Goal: Check status

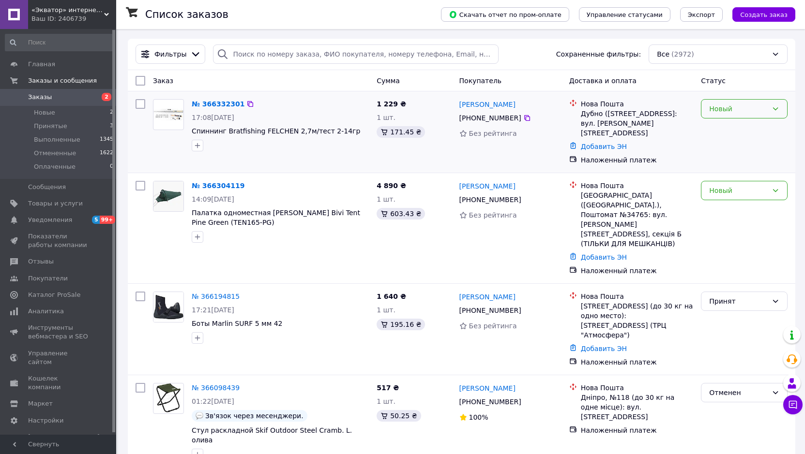
click at [775, 109] on icon at bounding box center [775, 109] width 8 height 8
click at [718, 129] on li "Принят" at bounding box center [744, 129] width 86 height 17
click at [53, 15] on div "Ваш ID: 2406739" at bounding box center [73, 19] width 85 height 9
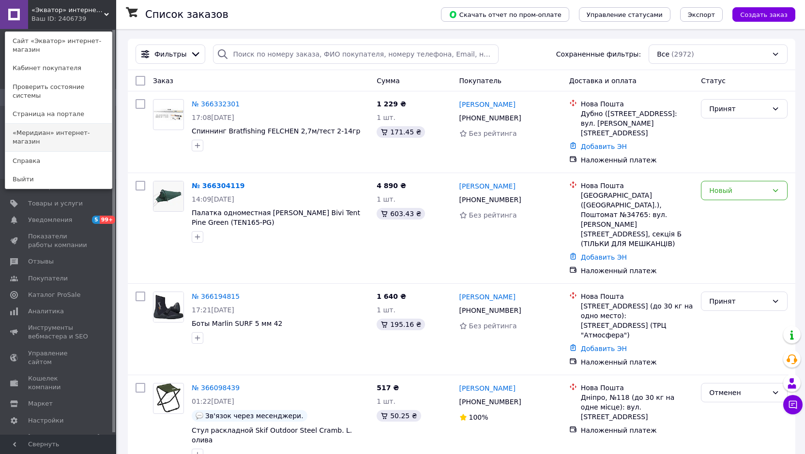
click at [53, 128] on link "«Меридиан» интернет-магазин" at bounding box center [58, 137] width 106 height 27
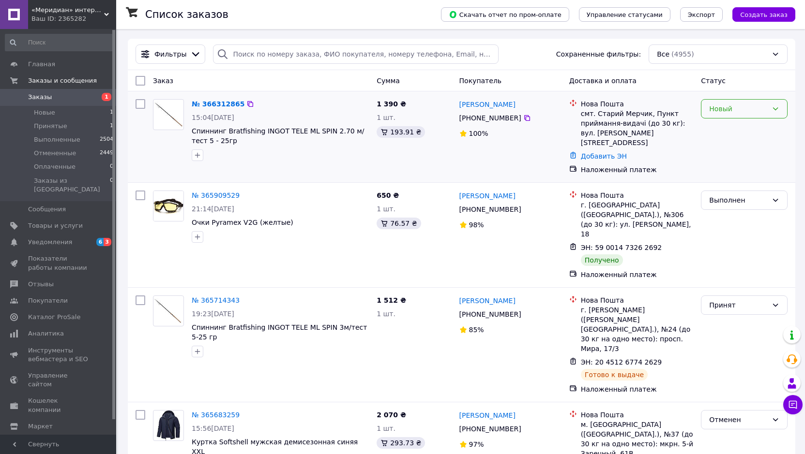
click at [777, 108] on icon at bounding box center [775, 109] width 8 height 8
click at [715, 132] on li "Принят" at bounding box center [744, 129] width 86 height 17
click at [56, 13] on span "«Меридиан» интернет-магазин" at bounding box center [67, 10] width 73 height 9
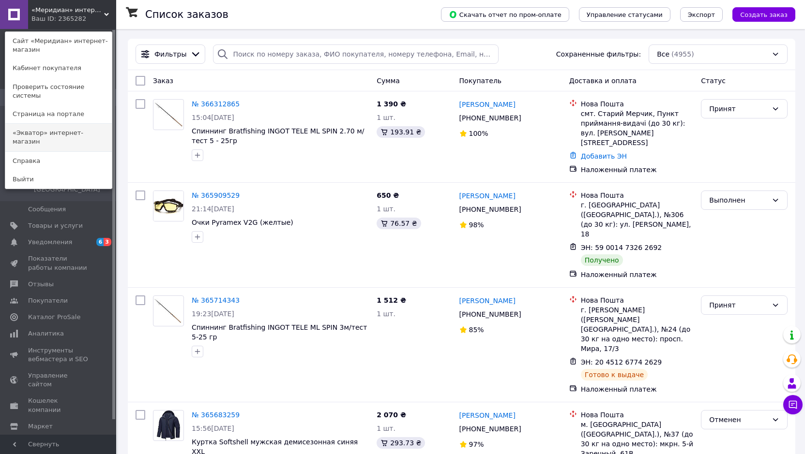
click at [80, 128] on link "«Экватор» интернет-магазин" at bounding box center [58, 137] width 106 height 27
